Goal: Task Accomplishment & Management: Complete application form

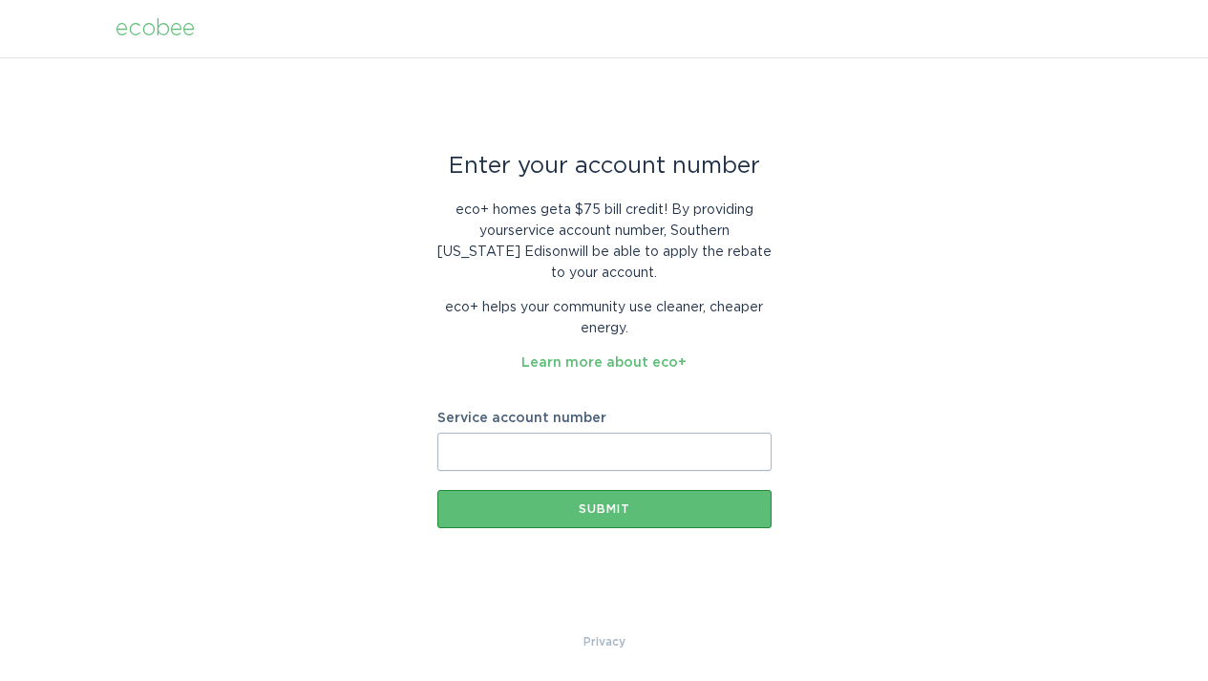
click at [630, 454] on input "Service account number" at bounding box center [604, 452] width 334 height 38
paste input "8021007575"
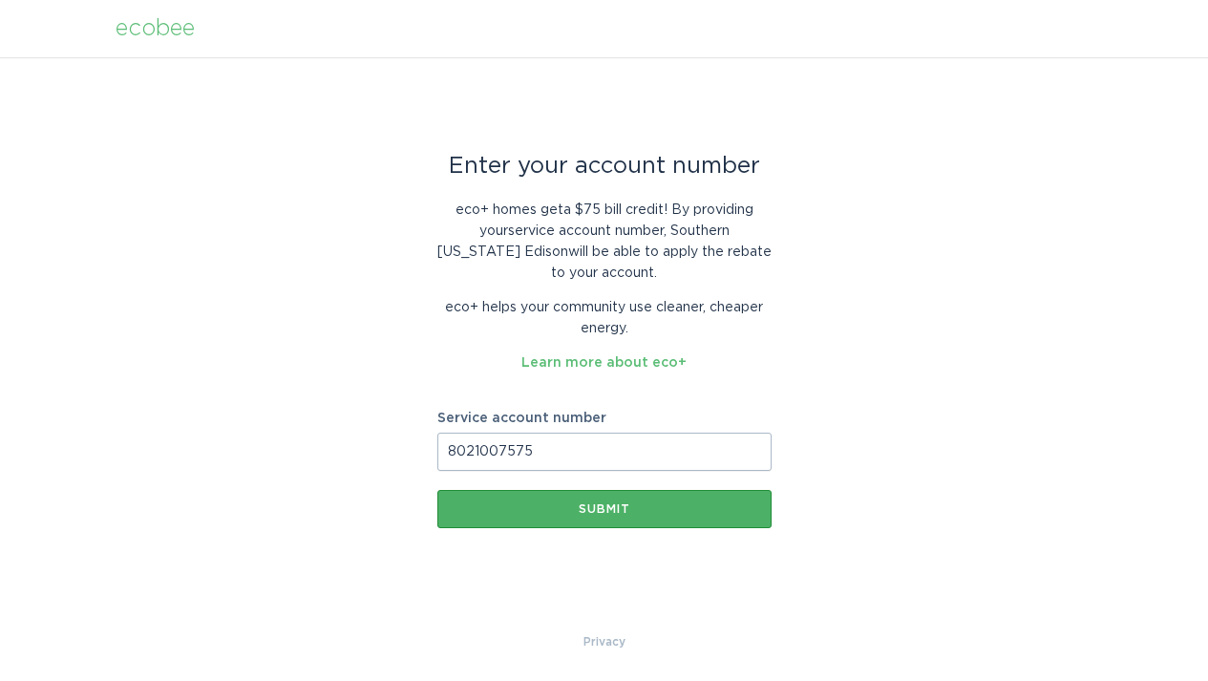
type input "8021007575"
click at [619, 515] on button "Submit" at bounding box center [604, 509] width 334 height 38
